Goal: Transaction & Acquisition: Purchase product/service

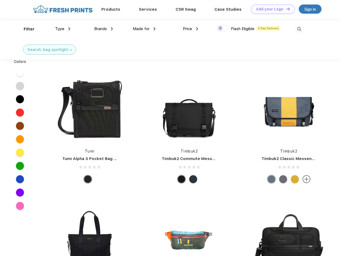
click at [271, 9] on link "Add your Logo Design Tool" at bounding box center [273, 9] width 44 height 9
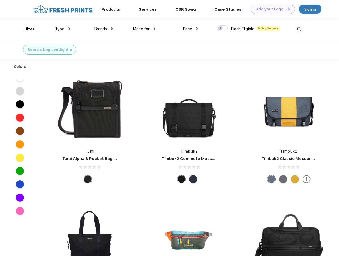
click at [0, 0] on div "Design Tool" at bounding box center [0, 0] width 0 height 0
click at [286, 9] on link "Add your Logo Design Tool" at bounding box center [273, 9] width 44 height 9
click at [26, 29] on div "Filter" at bounding box center [29, 29] width 11 height 6
click at [63, 29] on span "Type" at bounding box center [59, 28] width 9 height 5
click at [104, 29] on span "Brands" at bounding box center [100, 28] width 13 height 5
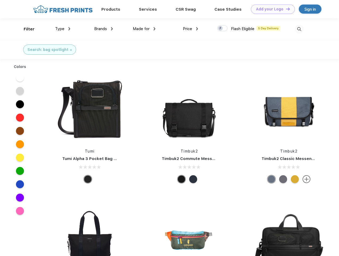
click at [144, 29] on span "Made for" at bounding box center [141, 28] width 17 height 5
click at [191, 29] on span "Price" at bounding box center [187, 28] width 9 height 5
click at [223, 28] on div at bounding box center [222, 28] width 10 height 6
click at [221, 28] on input "checkbox" at bounding box center [218, 26] width 3 height 3
click at [299, 29] on img at bounding box center [299, 29] width 9 height 9
